Goal: Task Accomplishment & Management: Complete application form

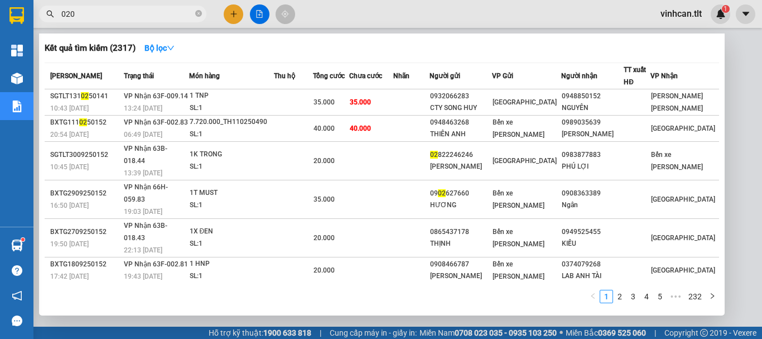
type input "0206"
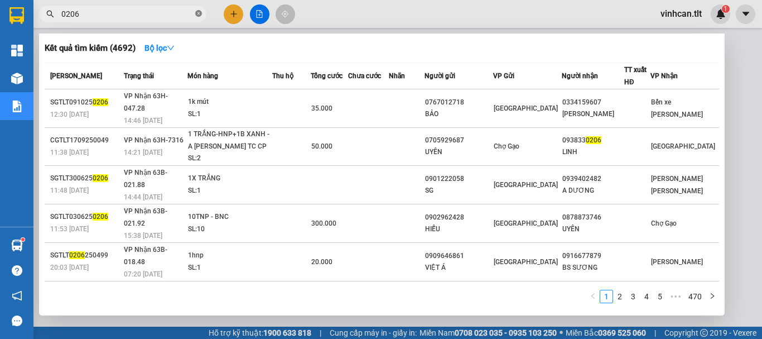
click at [199, 14] on icon "close-circle" at bounding box center [198, 13] width 7 height 7
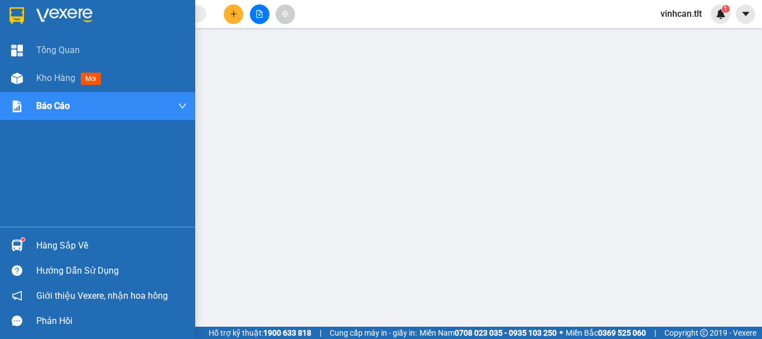
click at [72, 245] on div "Hàng sắp về" at bounding box center [111, 245] width 151 height 17
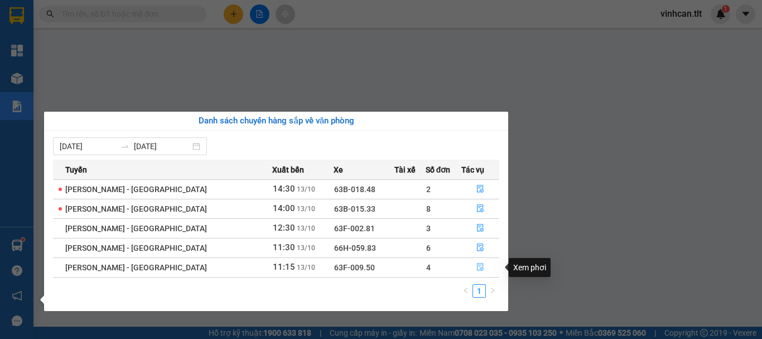
click at [476, 269] on icon "file-done" at bounding box center [480, 267] width 8 height 8
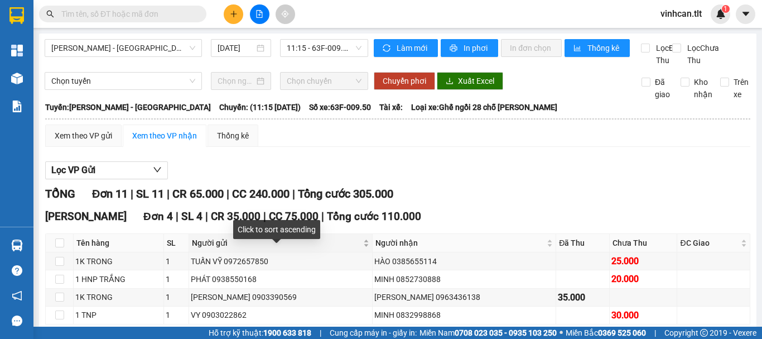
scroll to position [56, 0]
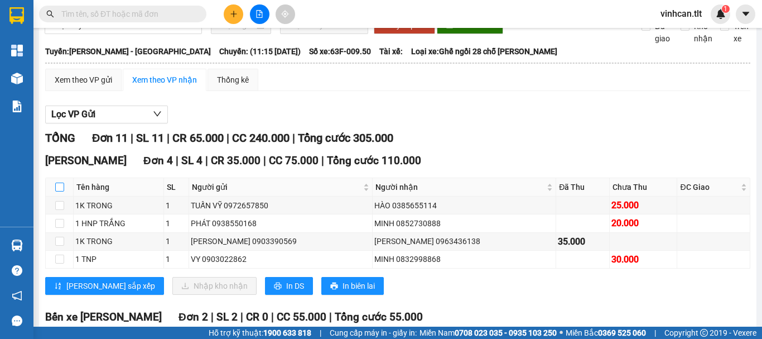
click at [59, 191] on input "checkbox" at bounding box center [59, 186] width 9 height 9
checkbox input "true"
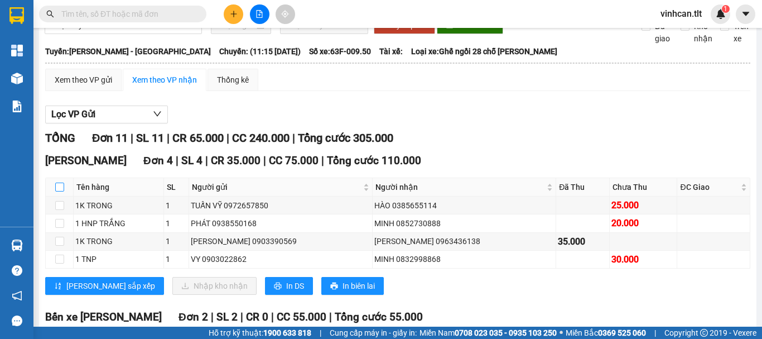
checkbox input "true"
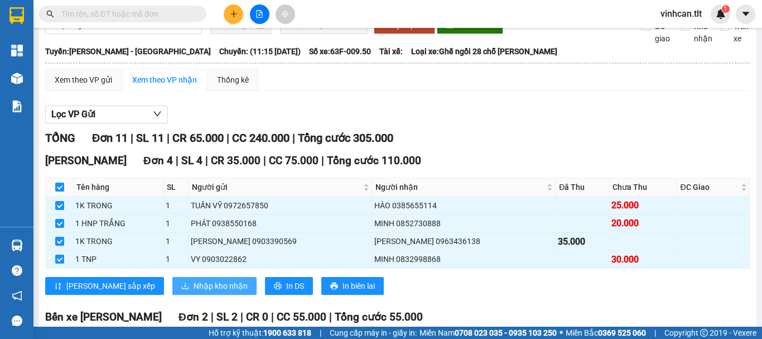
click at [194, 292] on span "Nhập kho nhận" at bounding box center [221, 285] width 54 height 12
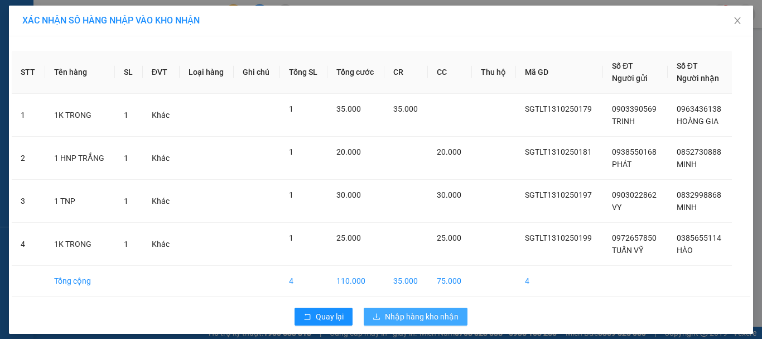
click at [414, 316] on span "Nhập hàng kho nhận" at bounding box center [422, 316] width 74 height 12
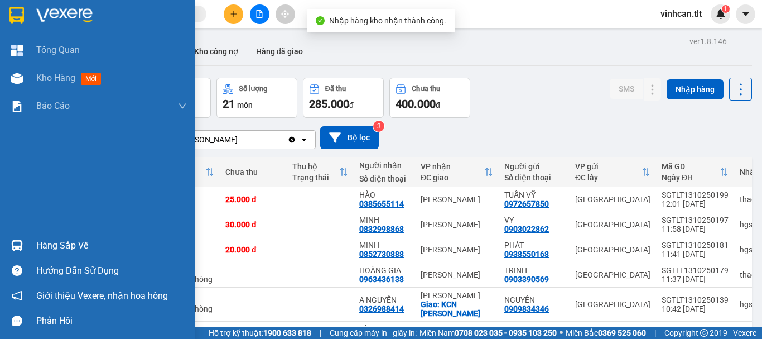
click at [75, 245] on div "Hàng sắp về" at bounding box center [111, 245] width 151 height 17
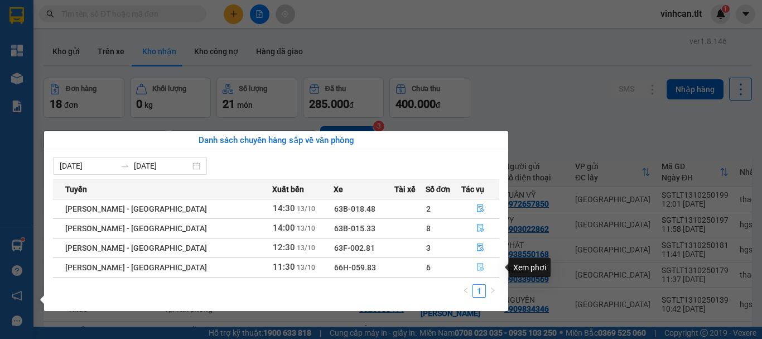
click at [479, 264] on icon "file-done" at bounding box center [480, 267] width 8 height 8
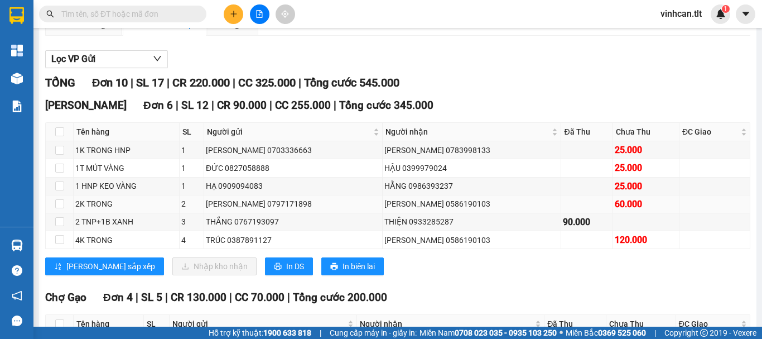
scroll to position [112, 0]
click at [56, 136] on input "checkbox" at bounding box center [59, 131] width 9 height 9
checkbox input "true"
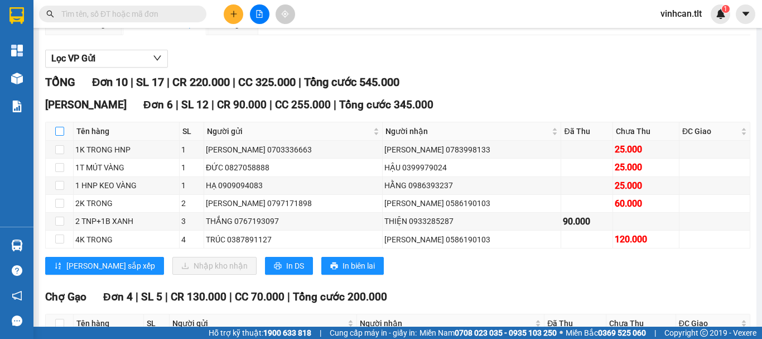
checkbox input "true"
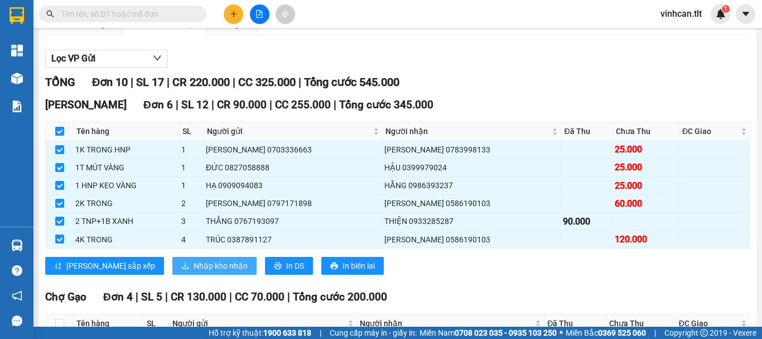
click at [194, 272] on span "Nhập kho nhận" at bounding box center [221, 265] width 54 height 12
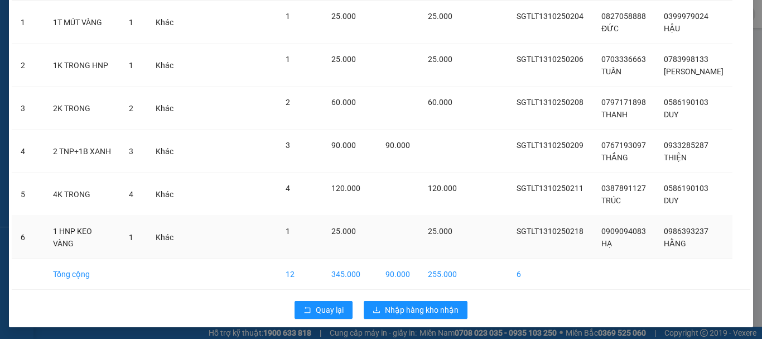
scroll to position [94, 0]
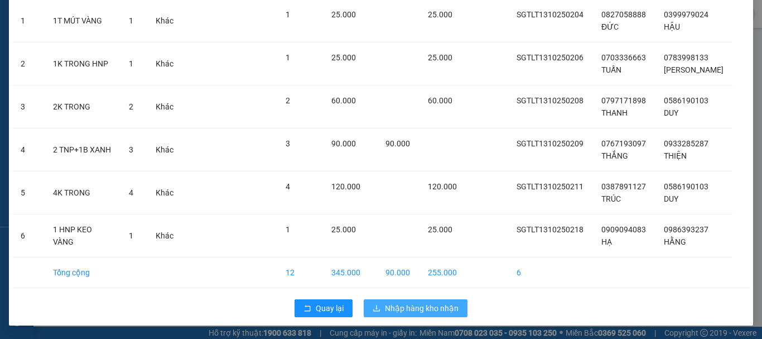
click at [412, 310] on span "Nhập hàng kho nhận" at bounding box center [422, 308] width 74 height 12
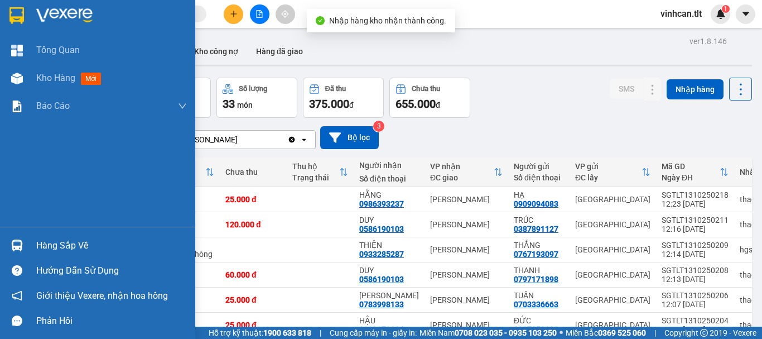
click at [58, 244] on div "Hàng sắp về" at bounding box center [111, 245] width 151 height 17
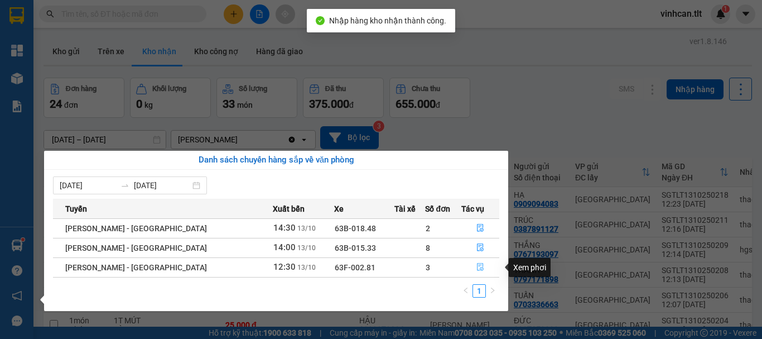
click at [476, 266] on icon "file-done" at bounding box center [480, 267] width 8 height 8
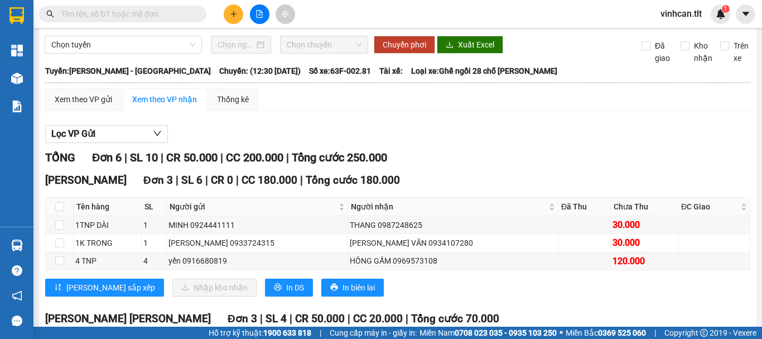
scroll to position [56, 0]
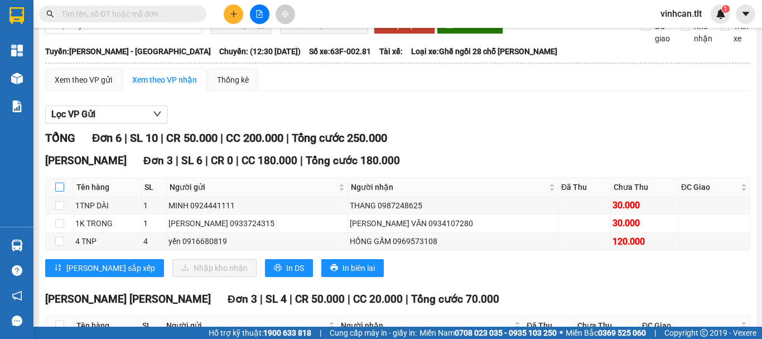
click at [57, 191] on input "checkbox" at bounding box center [59, 186] width 9 height 9
checkbox input "true"
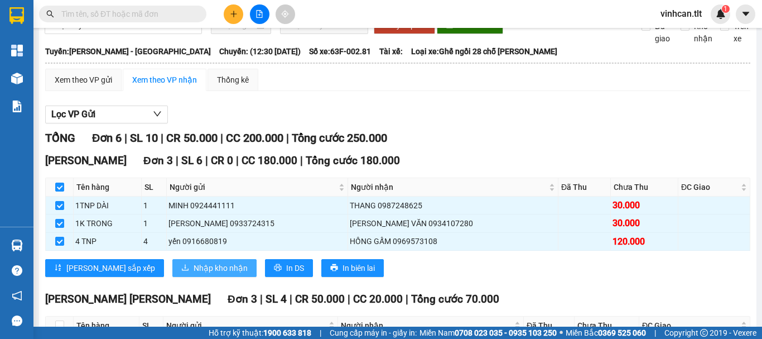
click at [194, 274] on span "Nhập kho nhận" at bounding box center [221, 268] width 54 height 12
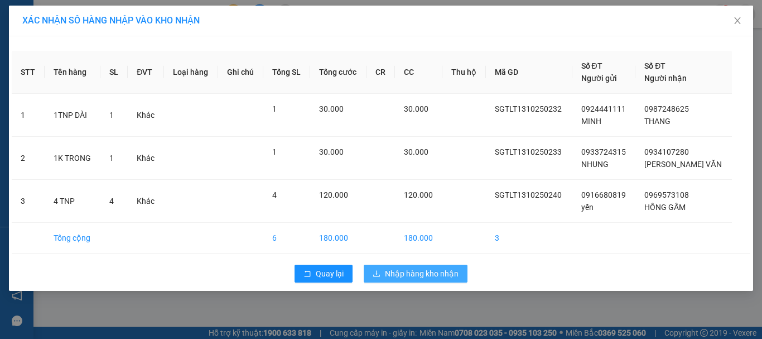
click at [402, 267] on span "Nhập hàng kho nhận" at bounding box center [422, 273] width 74 height 12
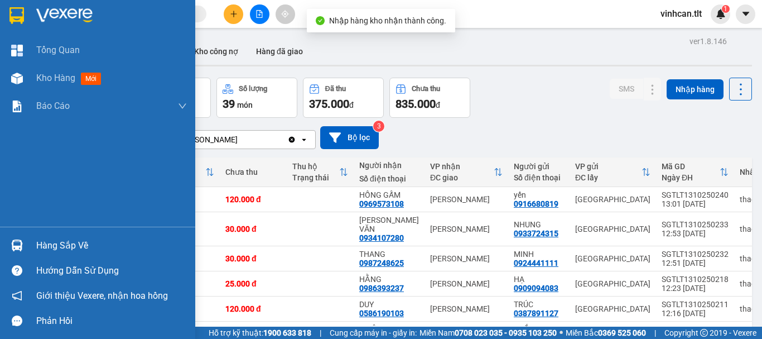
click at [71, 244] on div "Hàng sắp về" at bounding box center [111, 245] width 151 height 17
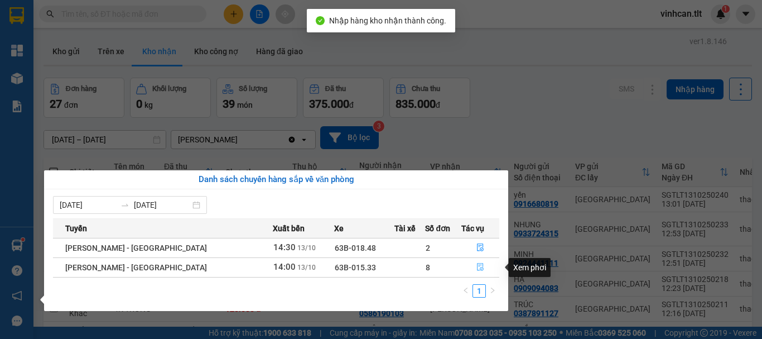
click at [477, 265] on icon "file-done" at bounding box center [480, 267] width 7 height 8
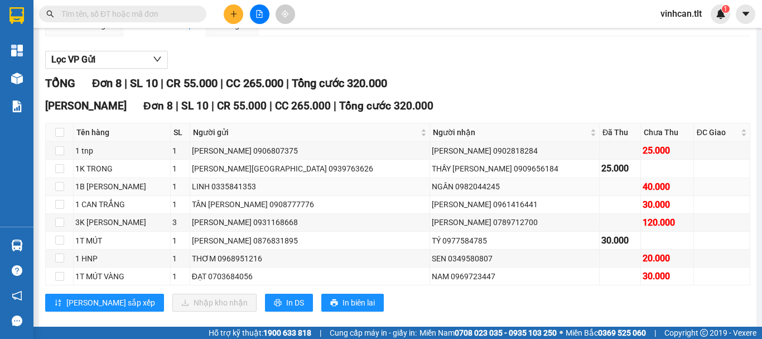
scroll to position [112, 0]
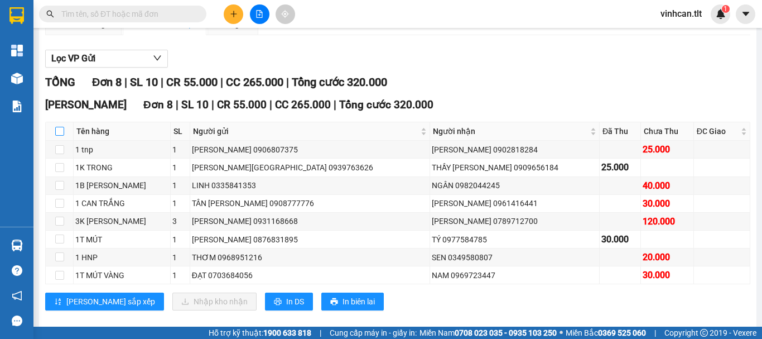
click at [60, 136] on input "checkbox" at bounding box center [59, 131] width 9 height 9
checkbox input "true"
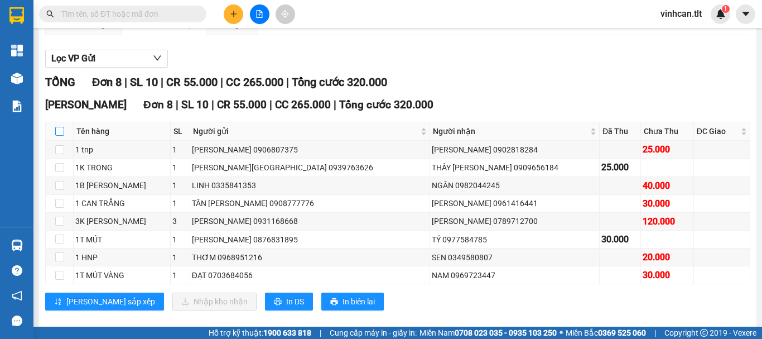
checkbox input "true"
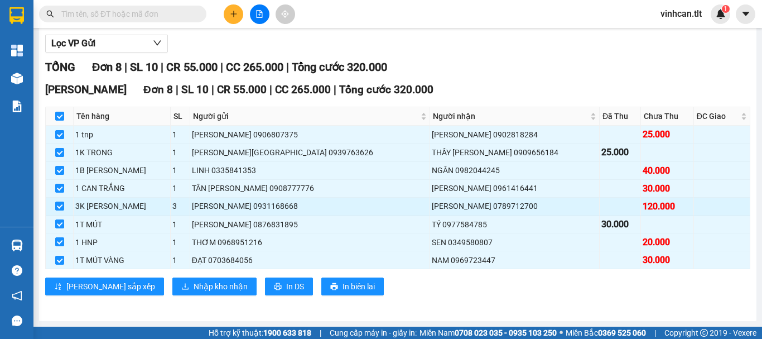
scroll to position [139, 0]
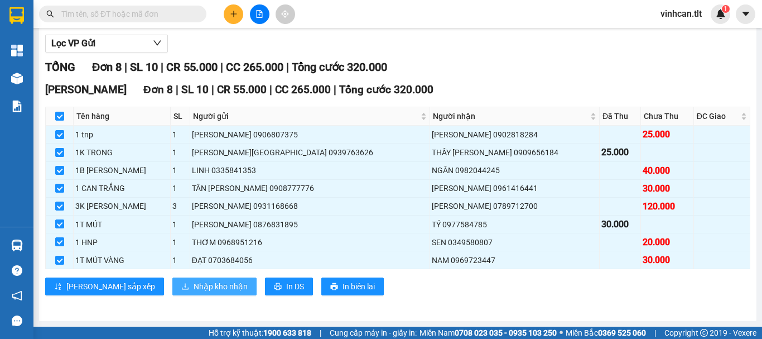
click at [194, 282] on span "Nhập kho nhận" at bounding box center [221, 286] width 54 height 12
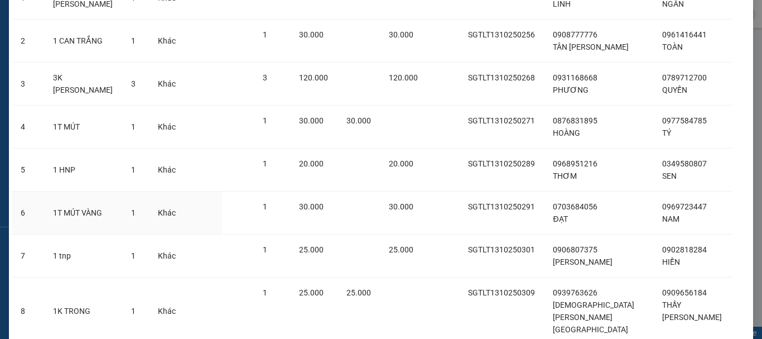
scroll to position [167, 0]
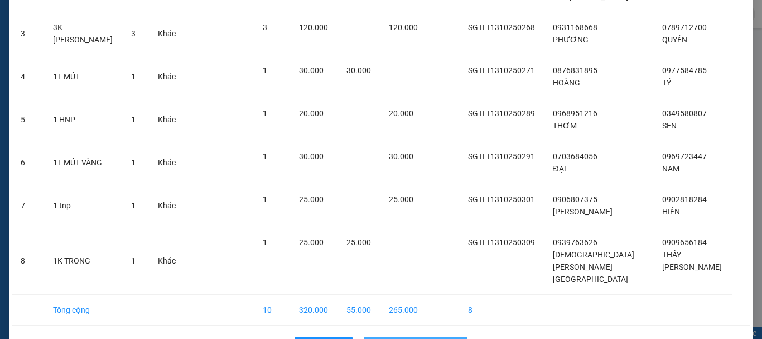
click at [418, 338] on span "Nhập hàng kho nhận" at bounding box center [422, 345] width 74 height 12
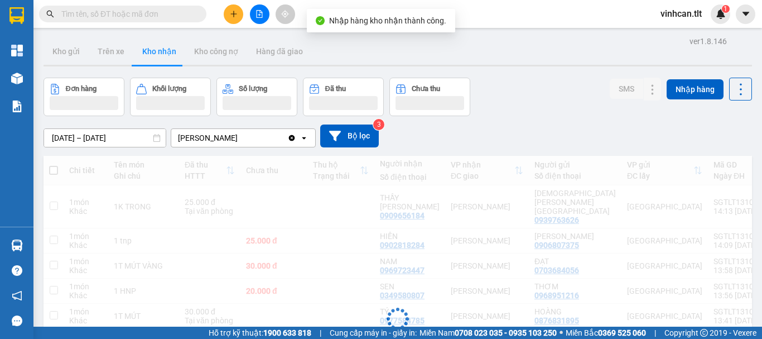
click at [152, 14] on input "text" at bounding box center [127, 14] width 132 height 12
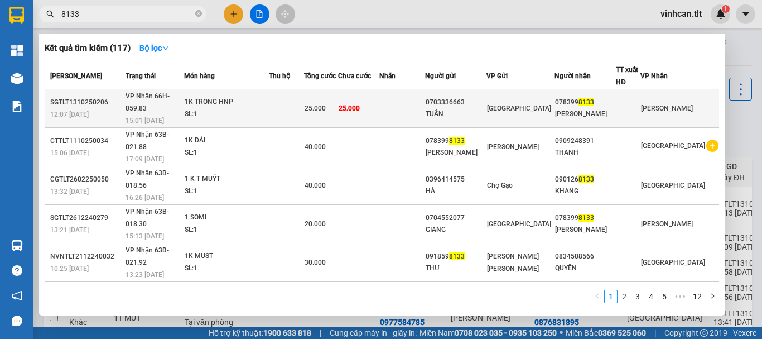
type input "8133"
click at [471, 96] on div "0703336663" at bounding box center [455, 102] width 60 height 12
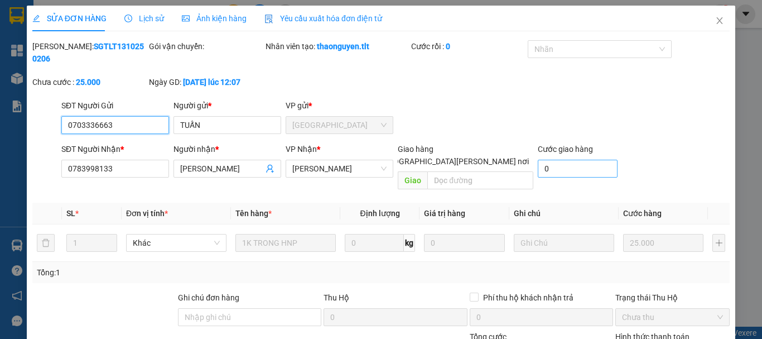
scroll to position [76, 0]
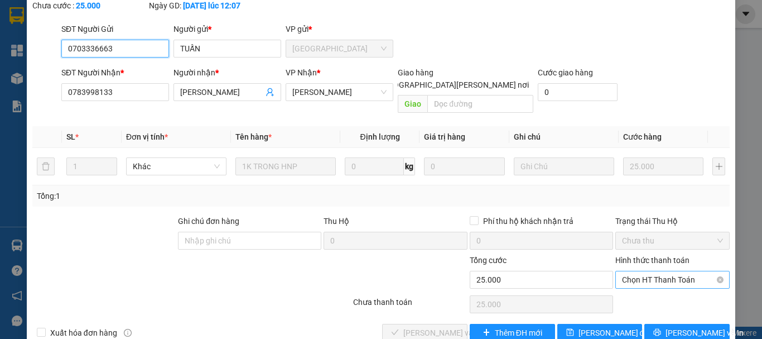
click at [641, 271] on span "Chọn HT Thanh Toán" at bounding box center [672, 279] width 101 height 17
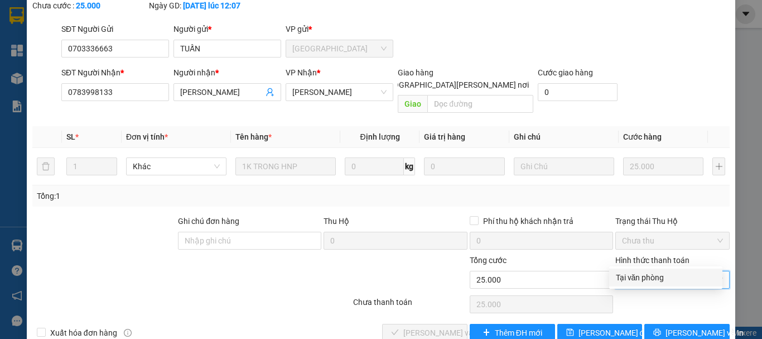
click at [644, 274] on div "Tại văn phòng" at bounding box center [666, 277] width 100 height 12
type input "0"
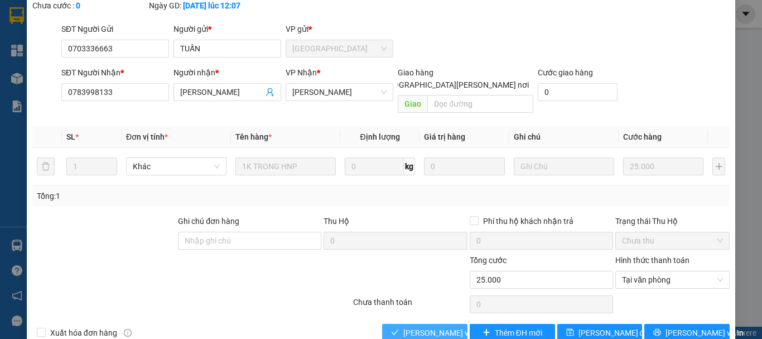
click at [445, 326] on span "[PERSON_NAME] và [PERSON_NAME] hàng" at bounding box center [478, 332] width 151 height 12
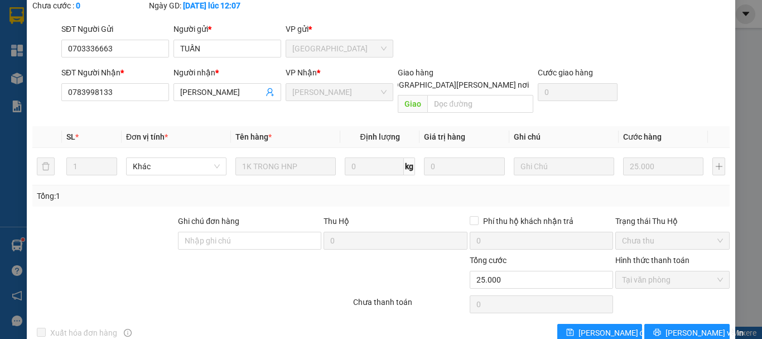
scroll to position [0, 0]
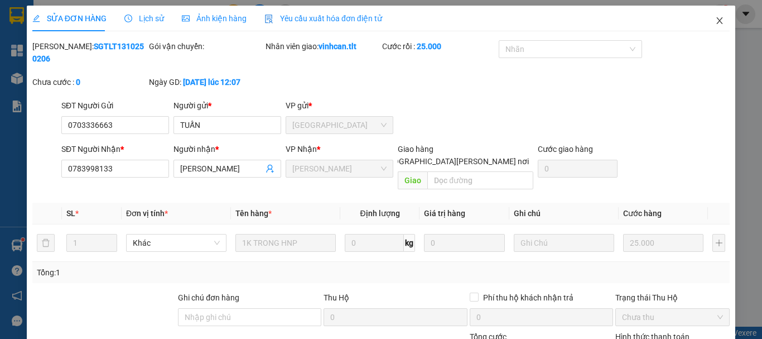
click at [717, 21] on icon "close" at bounding box center [720, 20] width 6 height 7
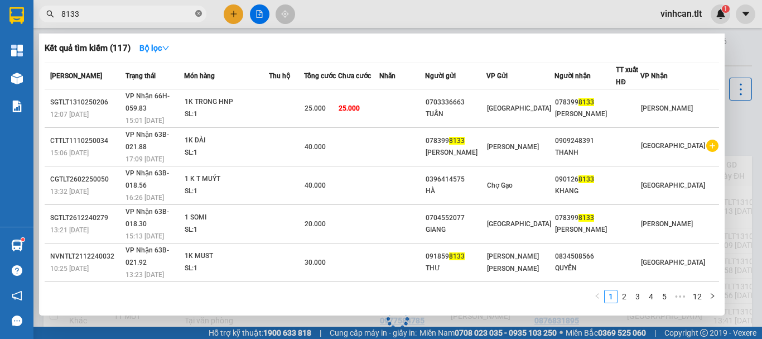
click at [200, 15] on icon "close-circle" at bounding box center [198, 13] width 7 height 7
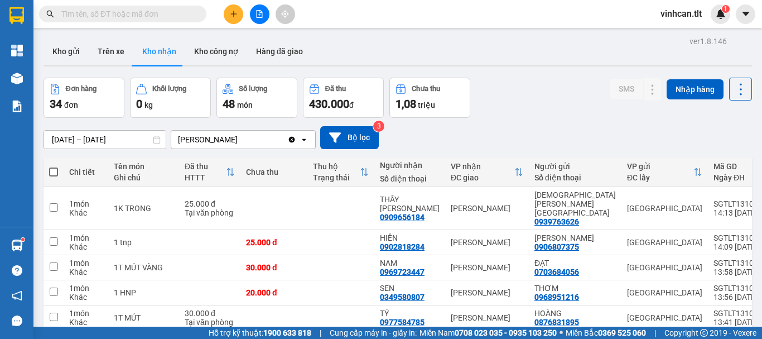
click at [186, 16] on input "text" at bounding box center [127, 14] width 132 height 12
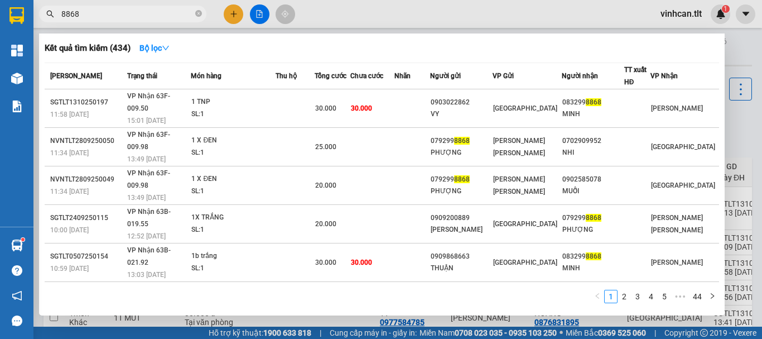
type input "8868"
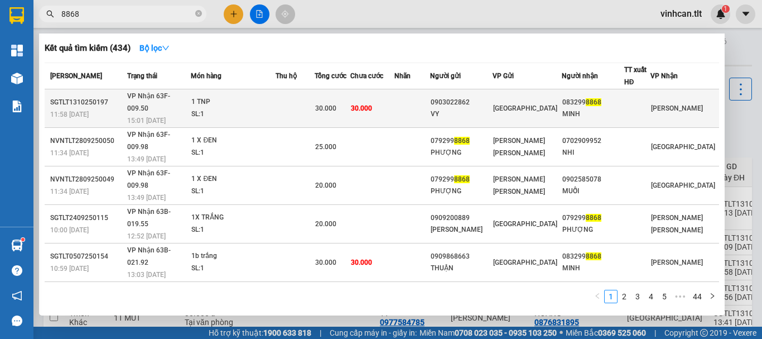
click at [470, 100] on div "0903022862" at bounding box center [461, 102] width 61 height 12
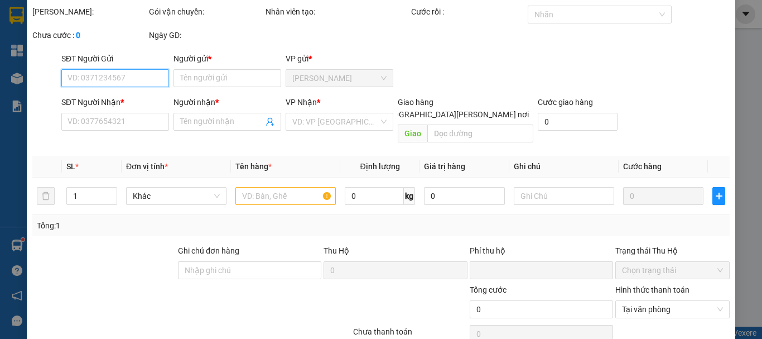
type input "0903022862"
type input "VY"
type input "0832998868"
type input "MINH"
type input "0"
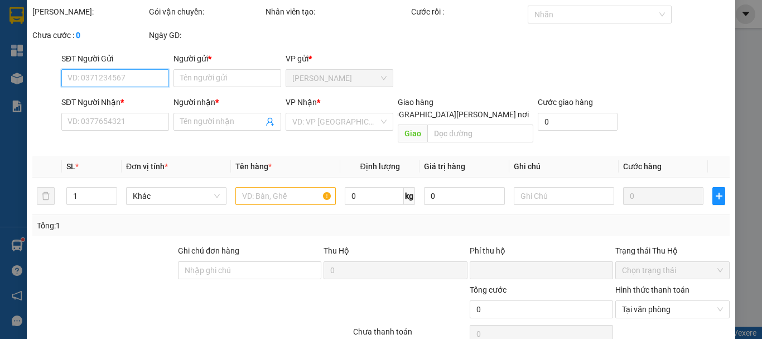
type input "30.000"
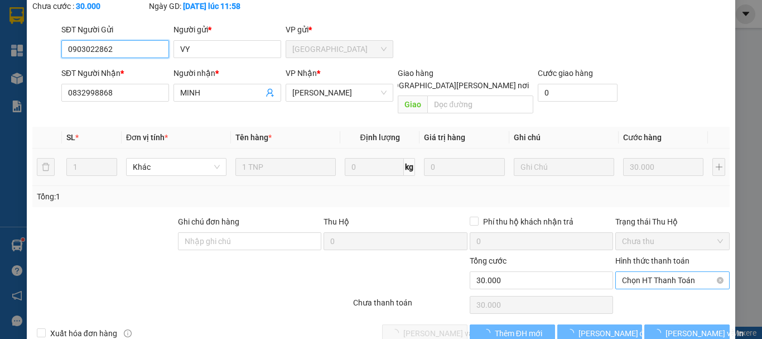
scroll to position [76, 0]
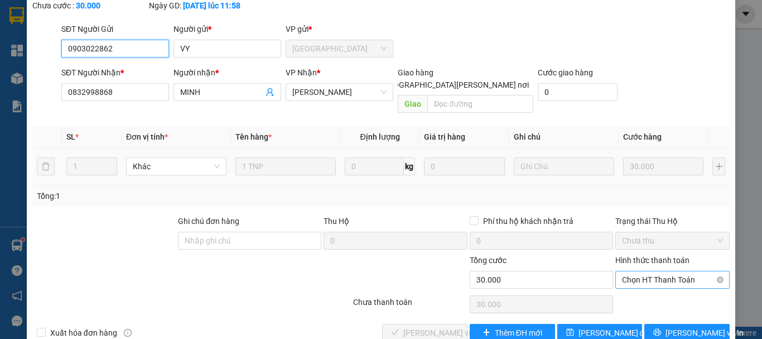
click at [644, 271] on span "Chọn HT Thanh Toán" at bounding box center [672, 279] width 101 height 17
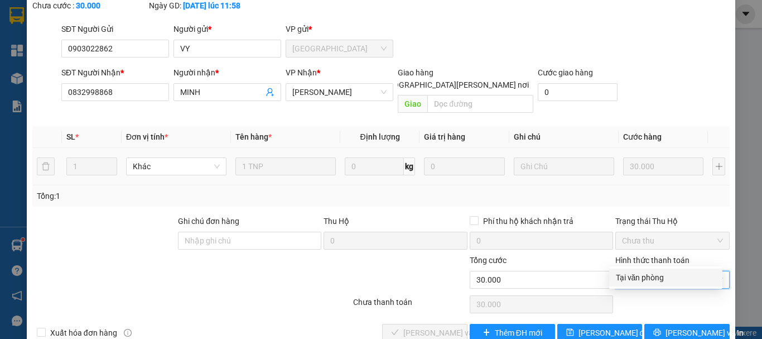
click at [645, 275] on div "Tại văn phòng" at bounding box center [666, 277] width 100 height 12
type input "0"
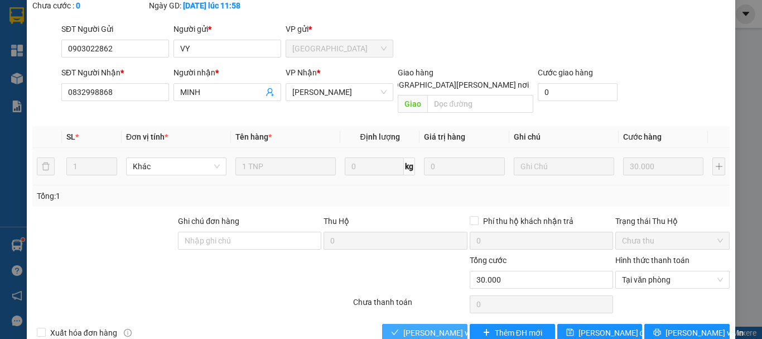
click at [449, 326] on span "[PERSON_NAME] và [PERSON_NAME] hàng" at bounding box center [478, 332] width 151 height 12
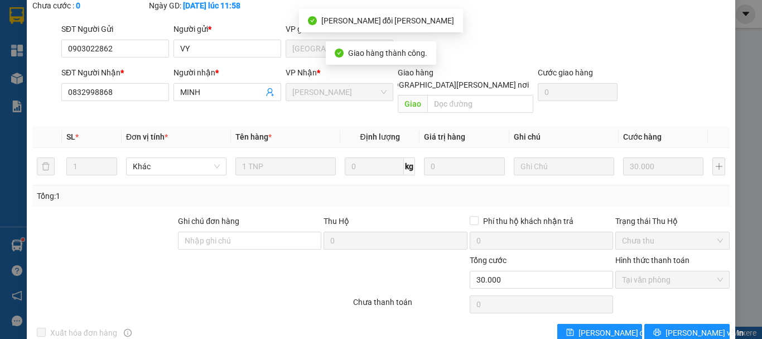
scroll to position [0, 0]
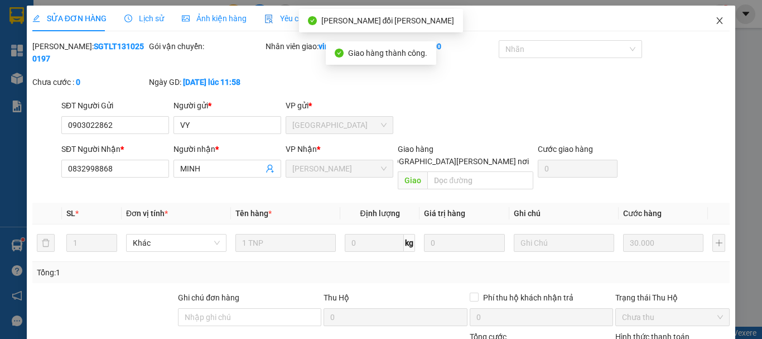
click at [715, 23] on icon "close" at bounding box center [719, 20] width 9 height 9
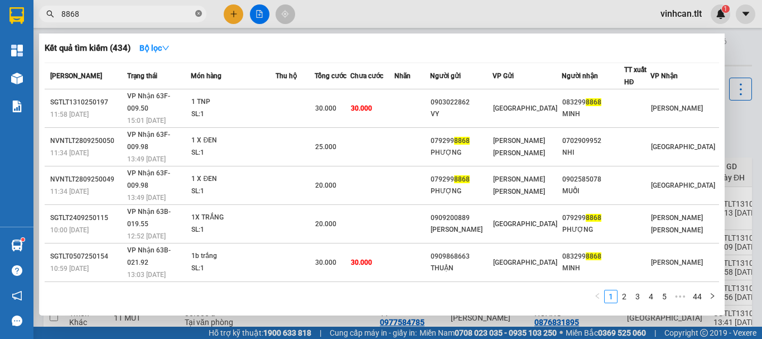
click at [198, 14] on icon "close-circle" at bounding box center [198, 13] width 7 height 7
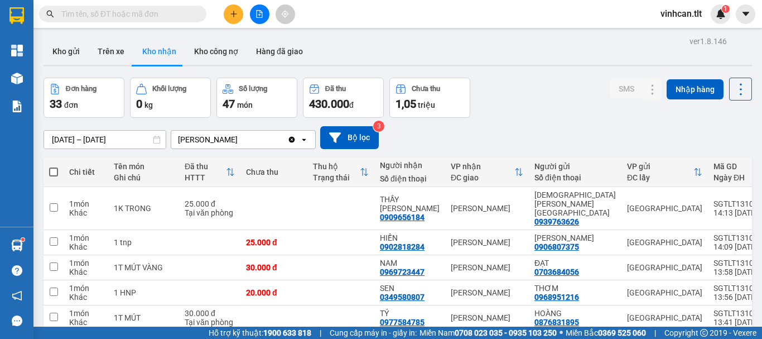
click at [173, 16] on input "text" at bounding box center [127, 14] width 132 height 12
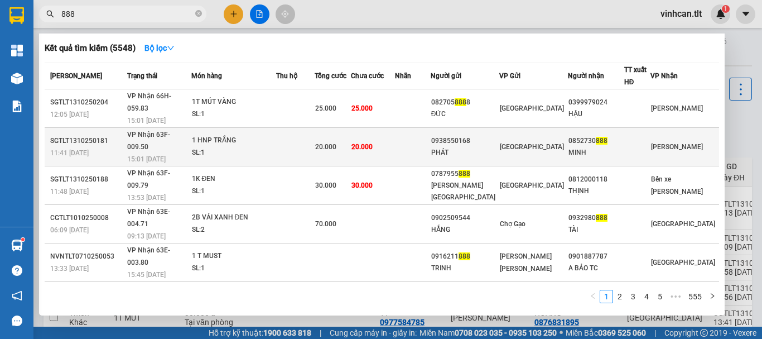
type input "888"
click at [483, 135] on div "0938550168" at bounding box center [464, 141] width 67 height 12
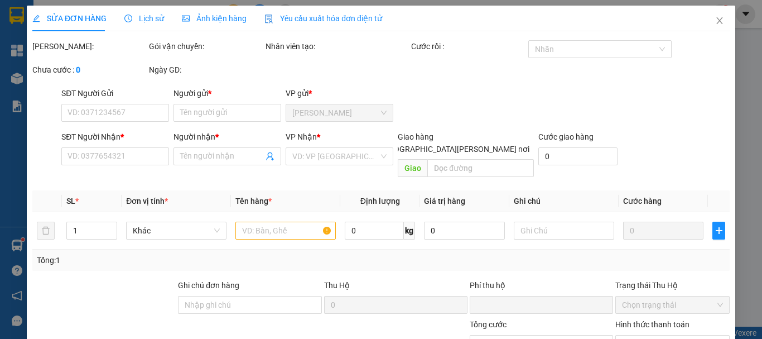
type input "0938550168"
type input "PHÁT"
type input "0852730888"
type input "MINH"
type input "0"
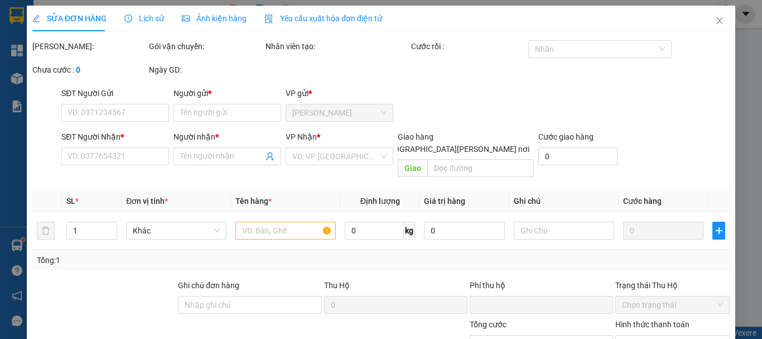
type input "20.000"
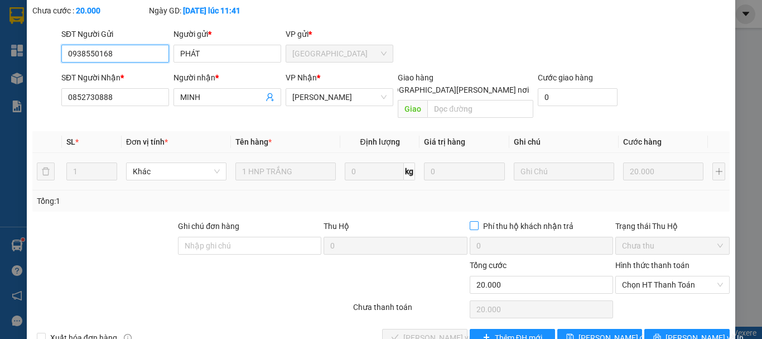
scroll to position [76, 0]
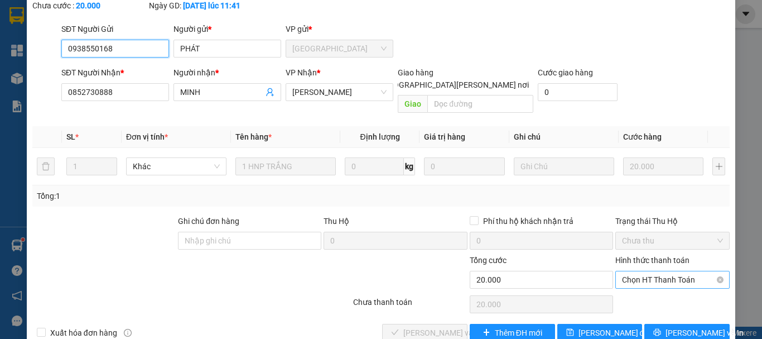
click at [632, 271] on span "Chọn HT Thanh Toán" at bounding box center [672, 279] width 101 height 17
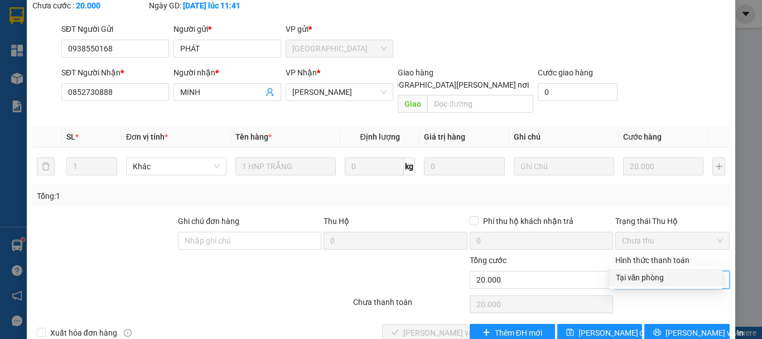
click at [641, 274] on div "Tại văn phòng" at bounding box center [666, 277] width 100 height 12
type input "0"
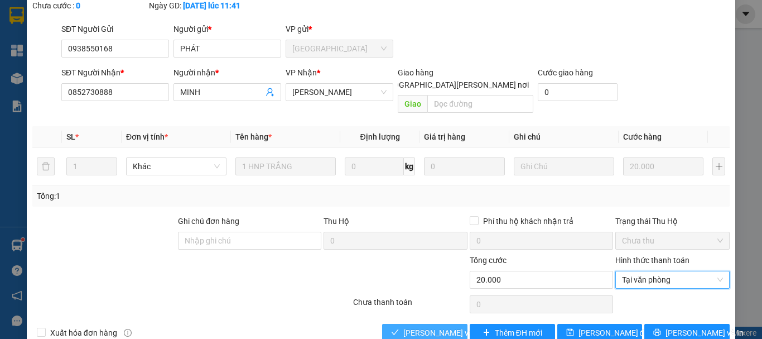
click at [442, 326] on span "[PERSON_NAME] và [PERSON_NAME] hàng" at bounding box center [478, 332] width 151 height 12
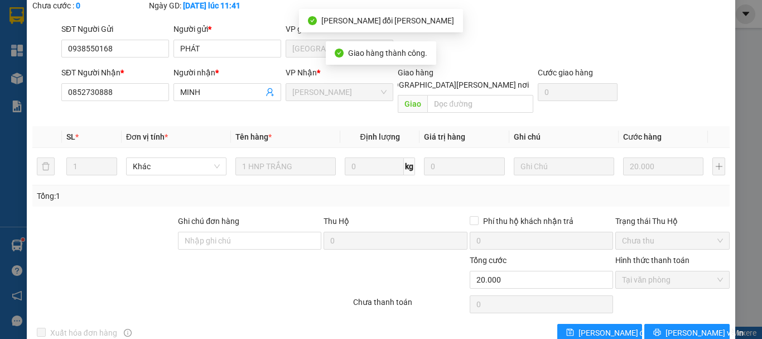
scroll to position [0, 0]
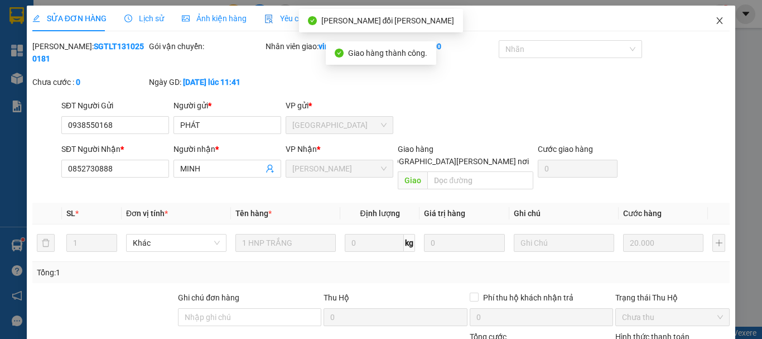
click at [715, 18] on icon "close" at bounding box center [719, 20] width 9 height 9
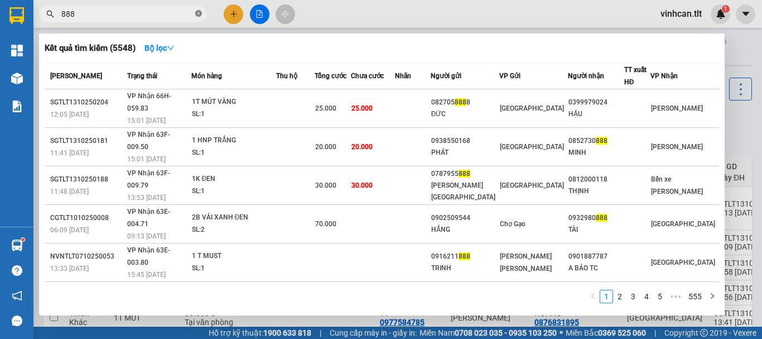
click at [199, 13] on icon "close-circle" at bounding box center [198, 13] width 7 height 7
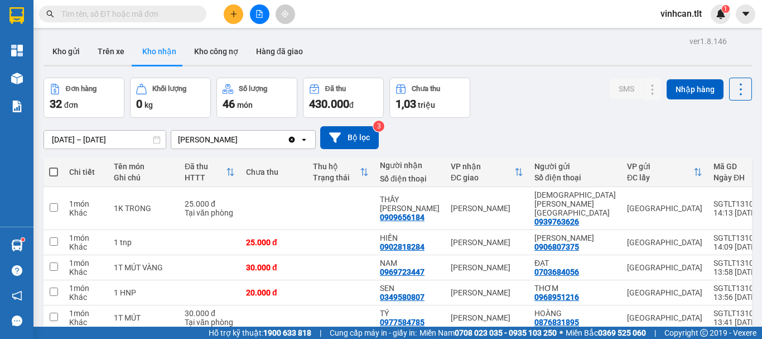
click at [183, 13] on input "text" at bounding box center [127, 14] width 132 height 12
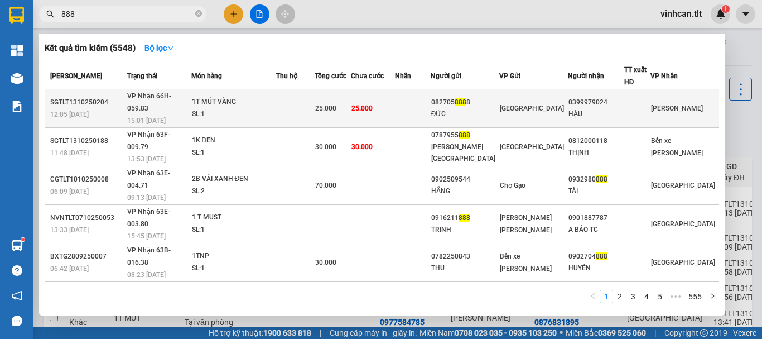
type input "888"
click at [466, 100] on div "082705 888 8" at bounding box center [464, 102] width 67 height 12
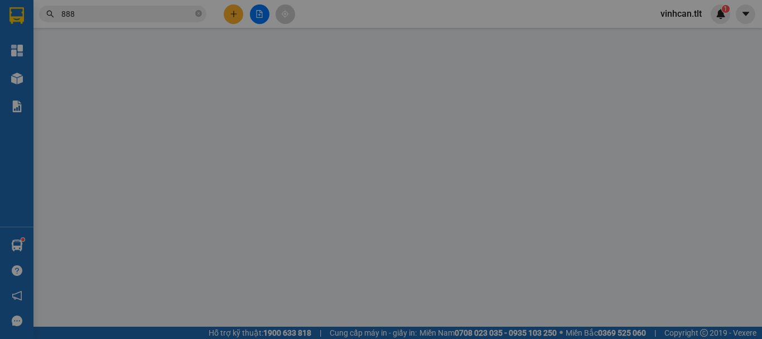
type input "0827058888"
type input "ĐỨC"
type input "0399979024"
type input "HẬU"
type input "0"
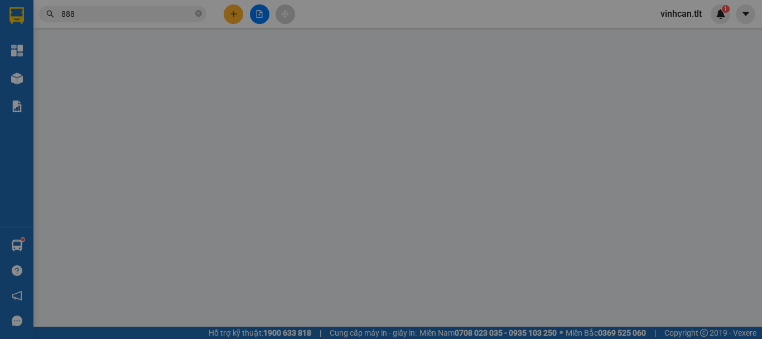
type input "25.000"
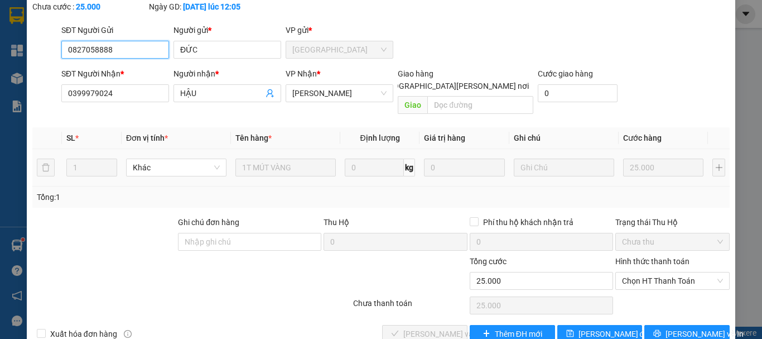
scroll to position [76, 0]
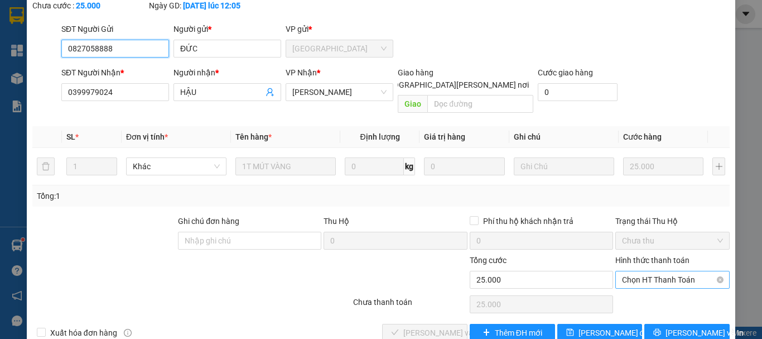
click at [646, 271] on span "Chọn HT Thanh Toán" at bounding box center [672, 279] width 101 height 17
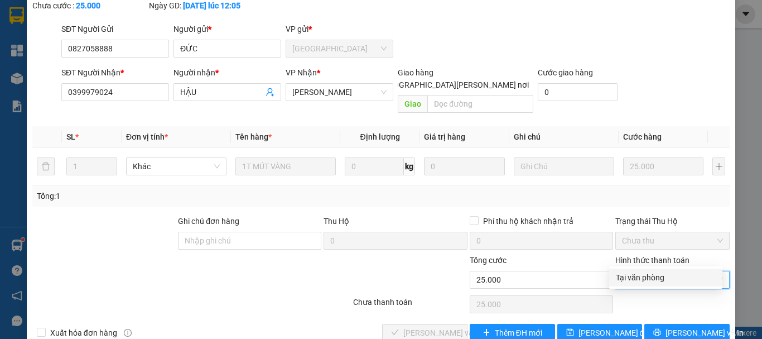
click at [649, 272] on div "Tại văn phòng" at bounding box center [666, 277] width 100 height 12
type input "0"
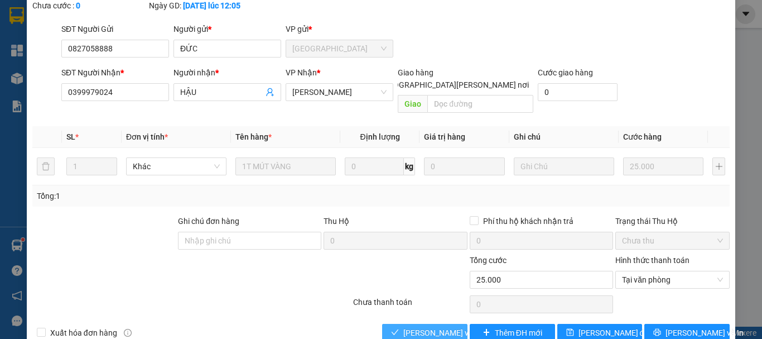
click at [439, 323] on button "[PERSON_NAME] và [PERSON_NAME] hàng" at bounding box center [424, 332] width 85 height 18
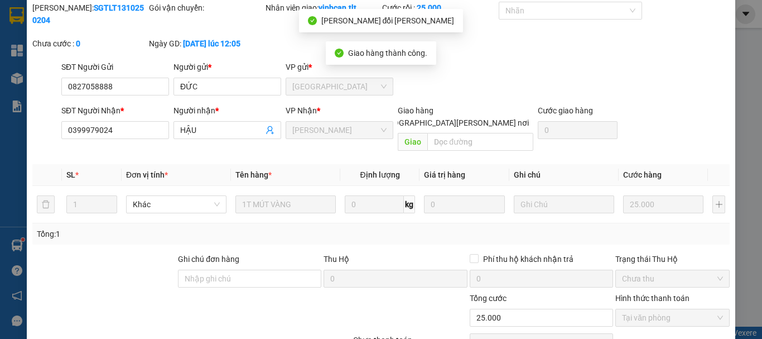
scroll to position [0, 0]
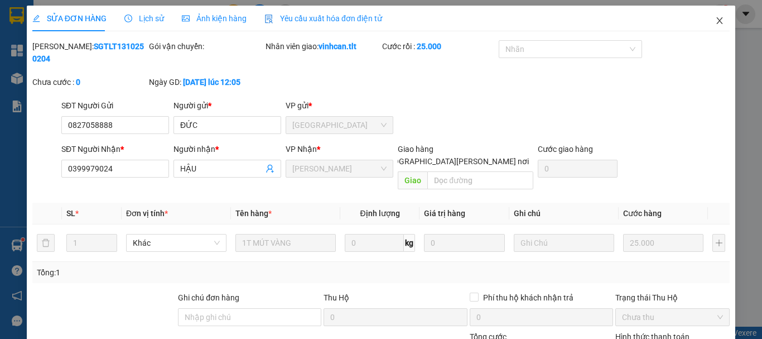
click at [714, 16] on span "Close" at bounding box center [719, 21] width 31 height 31
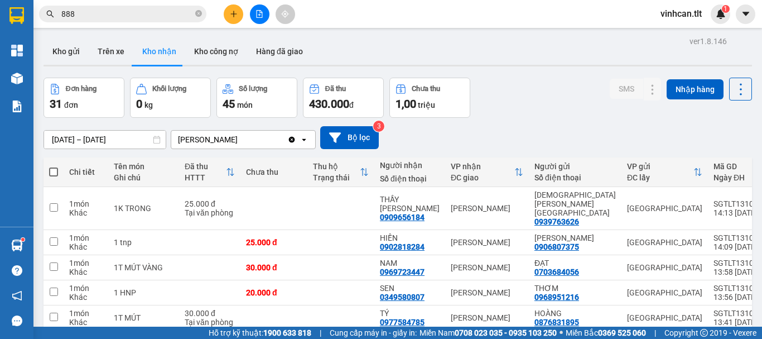
click at [159, 16] on input "888" at bounding box center [127, 14] width 132 height 12
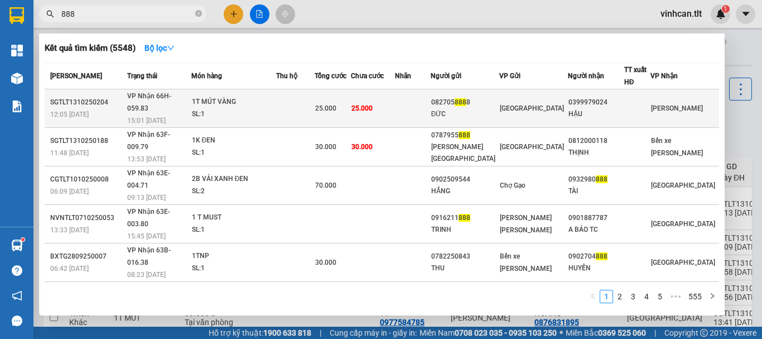
click at [464, 96] on div "082705 888 8" at bounding box center [464, 102] width 67 height 12
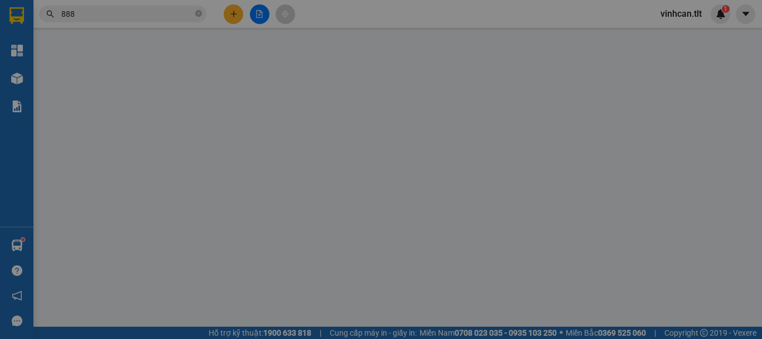
type input "0827058888"
type input "ĐỨC"
type input "0399979024"
type input "HẬU"
type input "0"
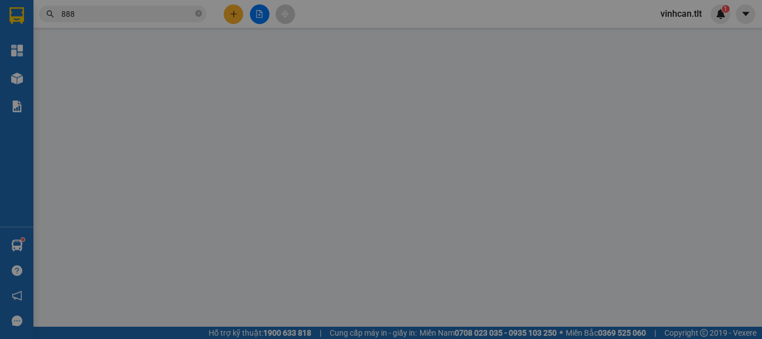
type input "25.000"
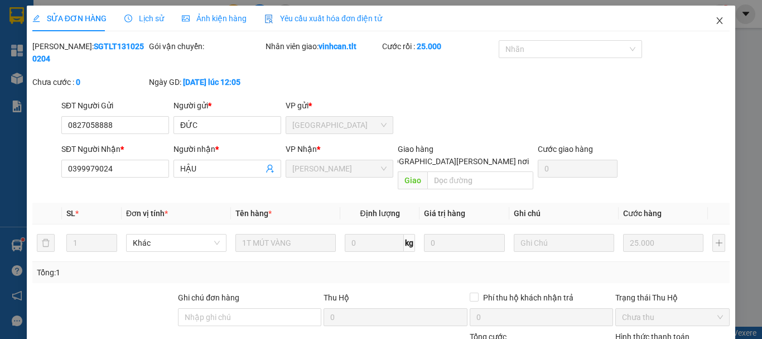
click at [715, 17] on icon "close" at bounding box center [719, 20] width 9 height 9
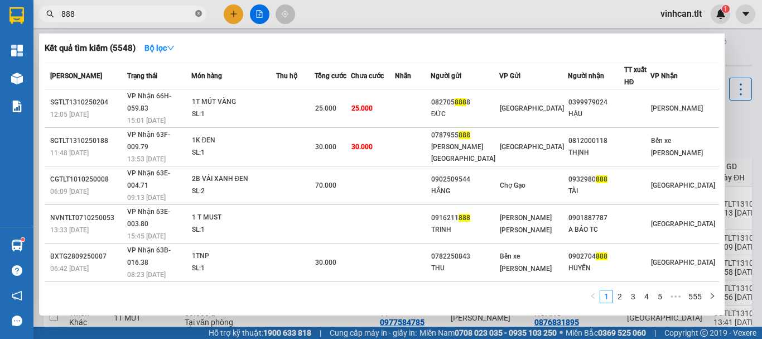
click at [199, 13] on icon "close-circle" at bounding box center [198, 13] width 7 height 7
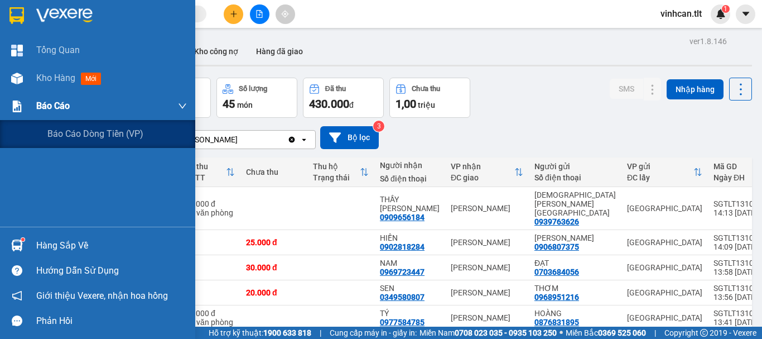
click at [41, 98] on div "Báo cáo" at bounding box center [111, 106] width 151 height 28
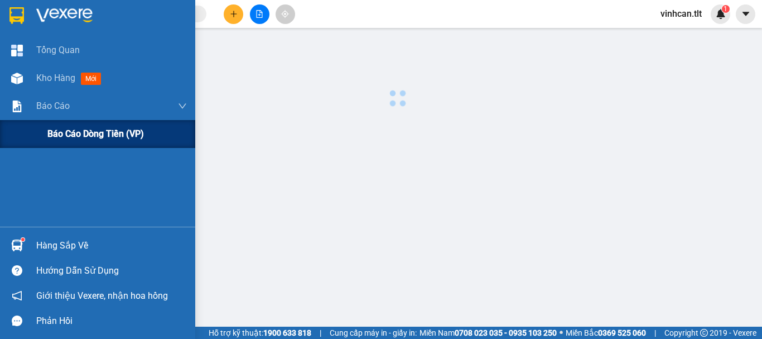
click at [73, 128] on span "Báo cáo dòng tiền (VP)" at bounding box center [95, 134] width 96 height 14
